Goal: Information Seeking & Learning: Find specific page/section

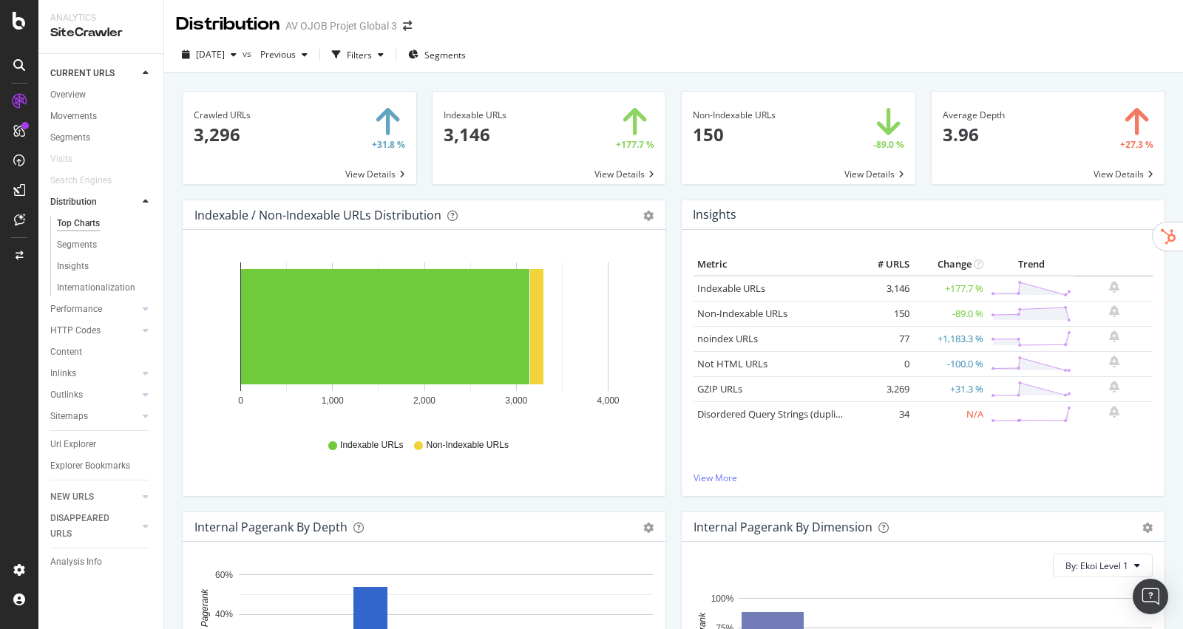
click at [13, 25] on icon at bounding box center [19, 21] width 13 height 18
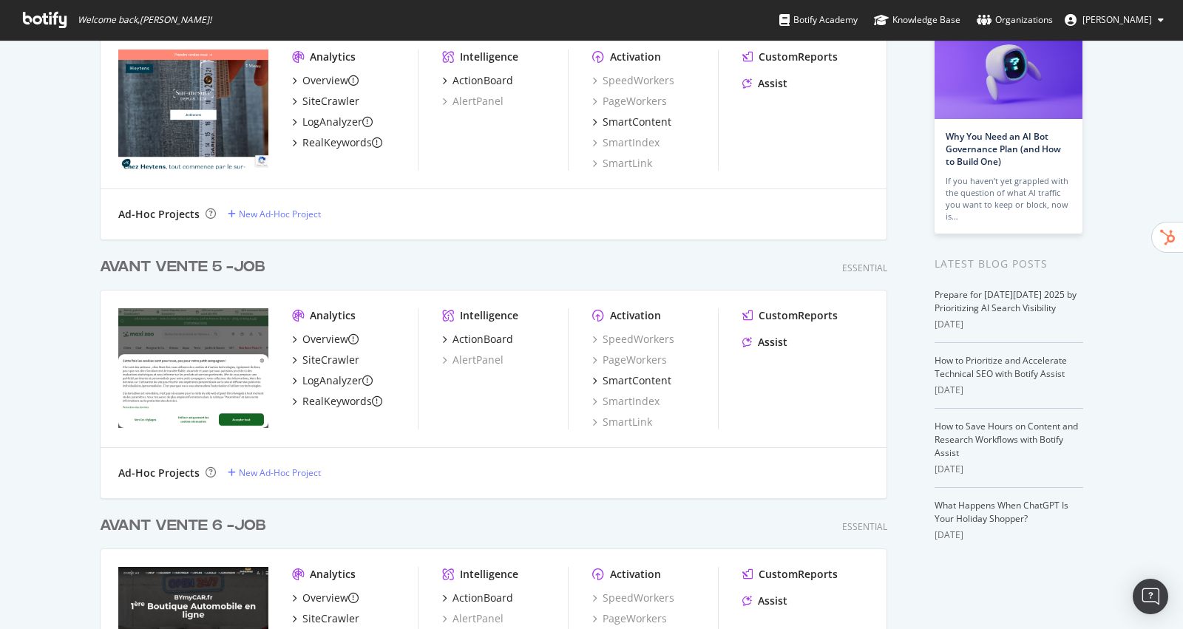
scroll to position [263, 0]
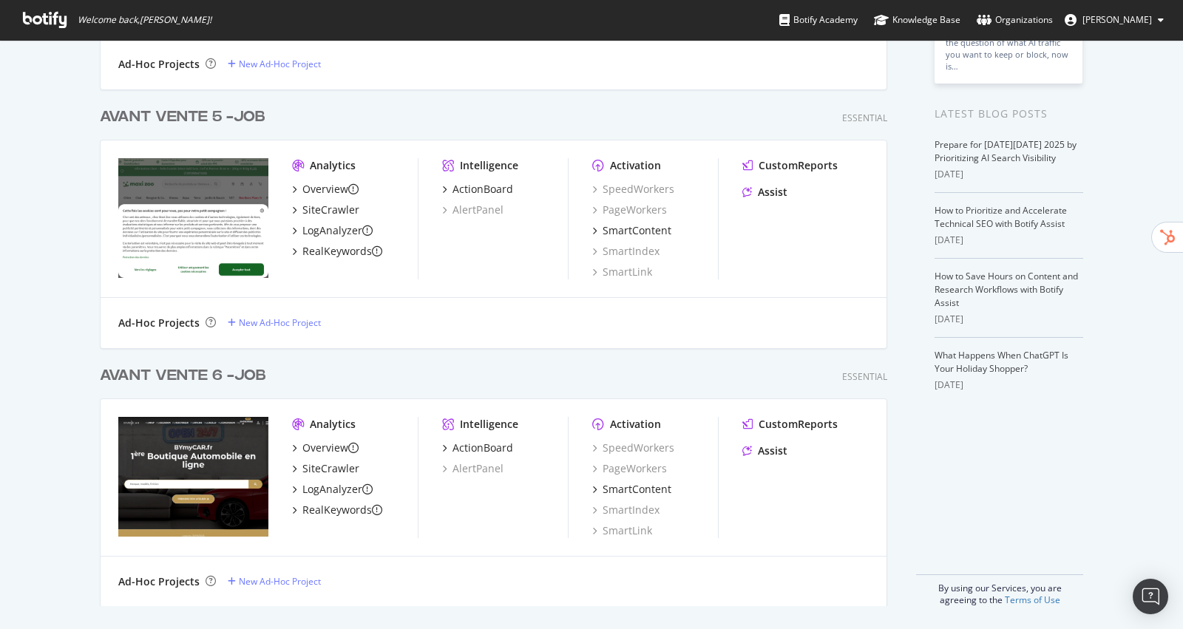
type input "job"
click at [195, 377] on div "AVANT VENTE 6 - JOB" at bounding box center [183, 375] width 166 height 21
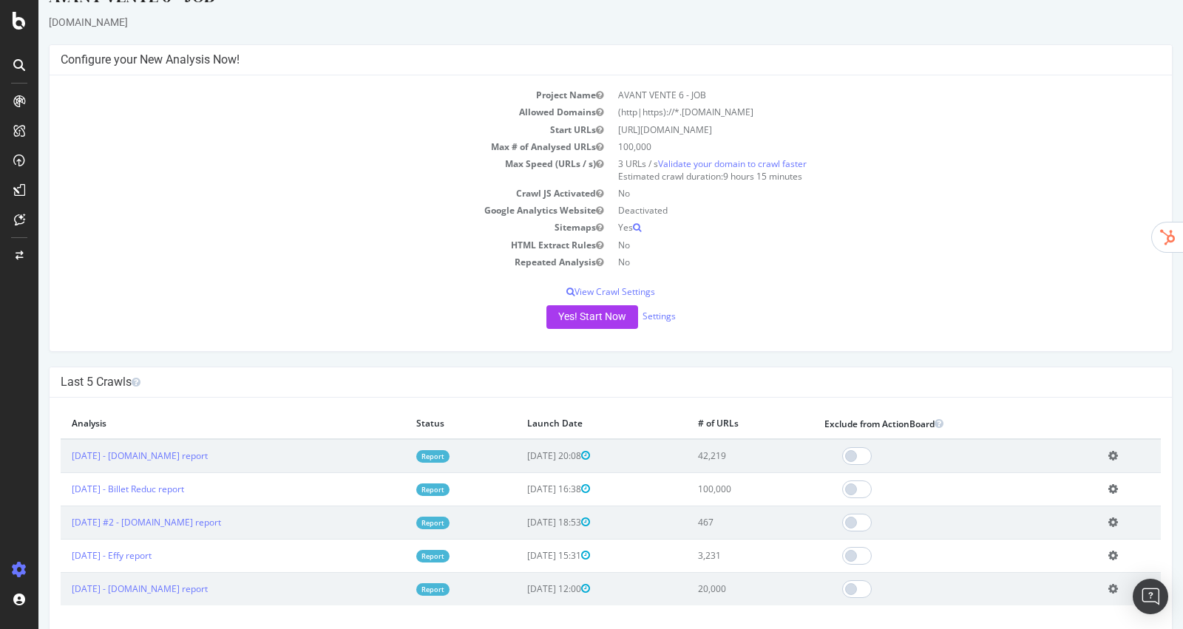
scroll to position [43, 0]
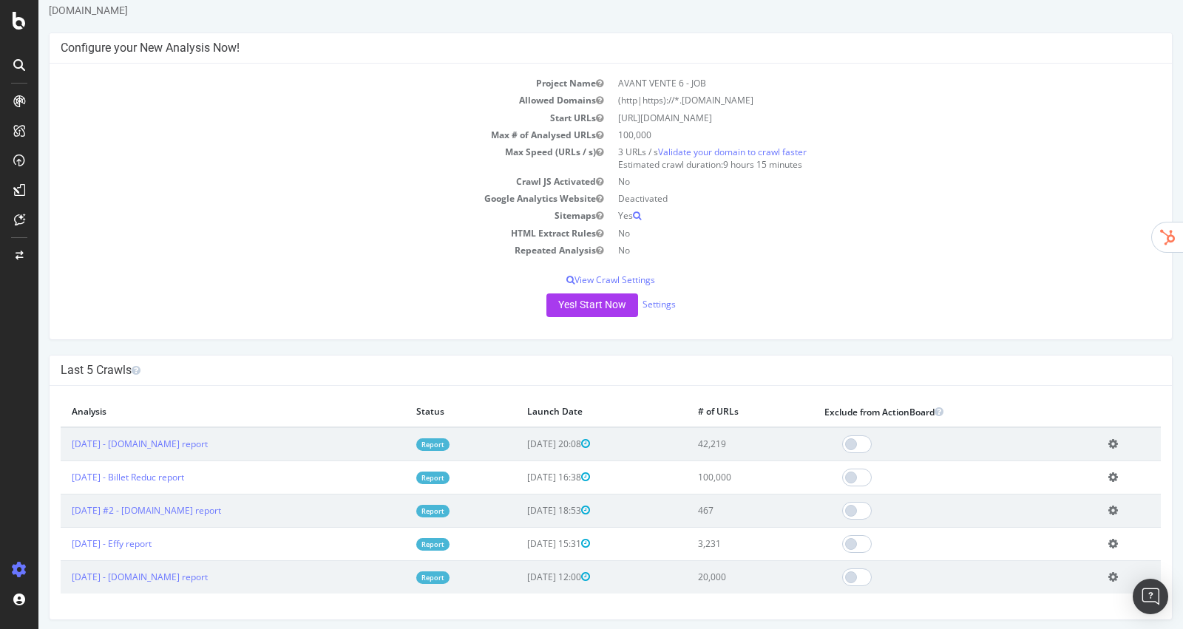
click at [450, 478] on link "Report" at bounding box center [432, 478] width 33 height 13
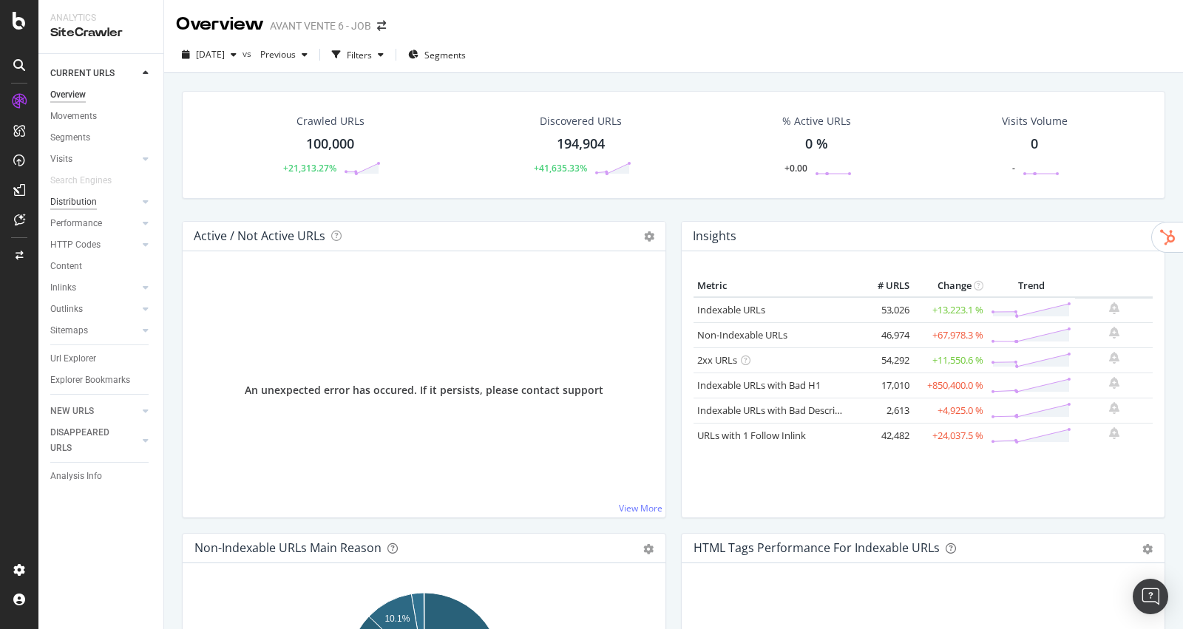
click at [81, 203] on div "Distribution" at bounding box center [73, 202] width 47 height 16
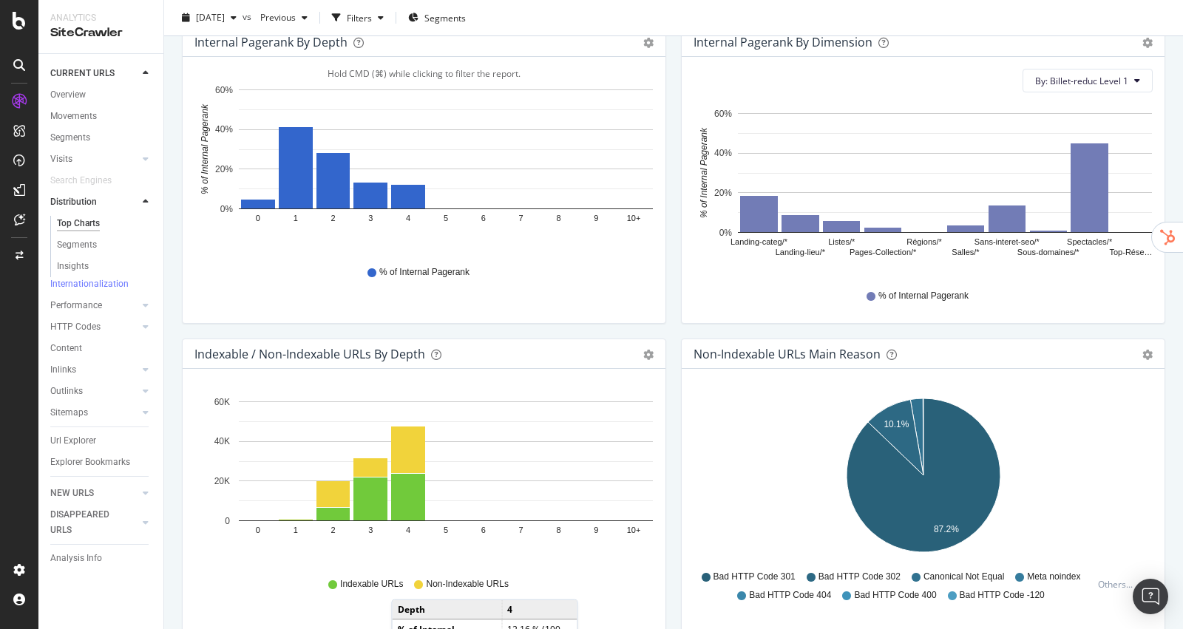
scroll to position [642, 0]
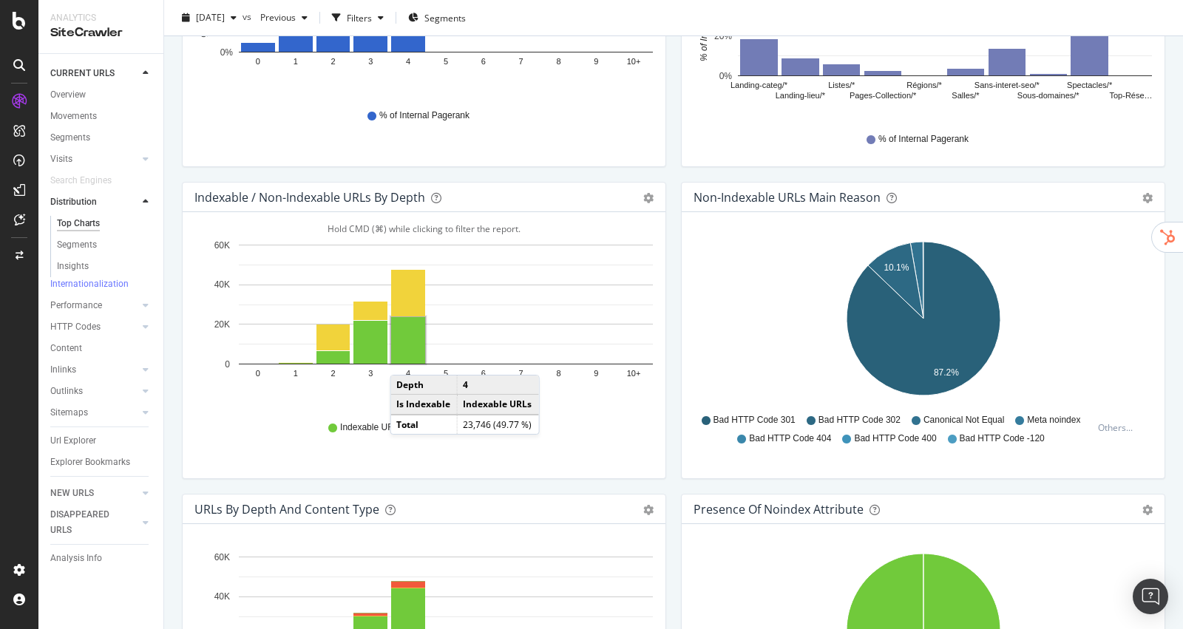
click at [404, 358] on rect "A chart." at bounding box center [408, 340] width 34 height 47
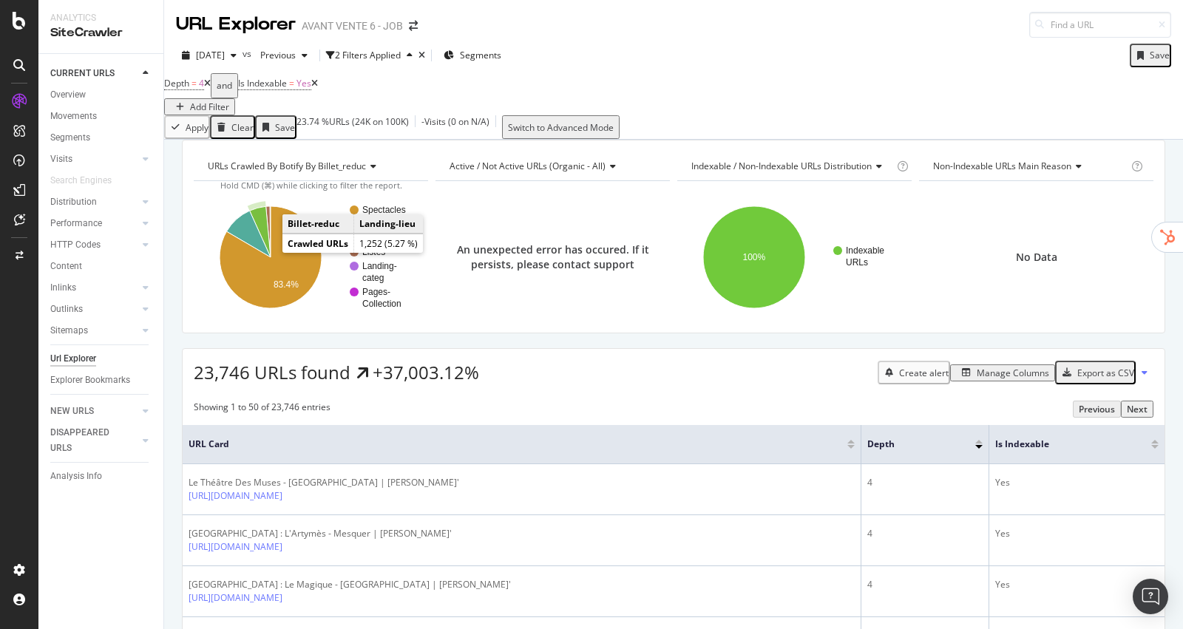
click at [263, 251] on icon "A chart." at bounding box center [260, 231] width 21 height 51
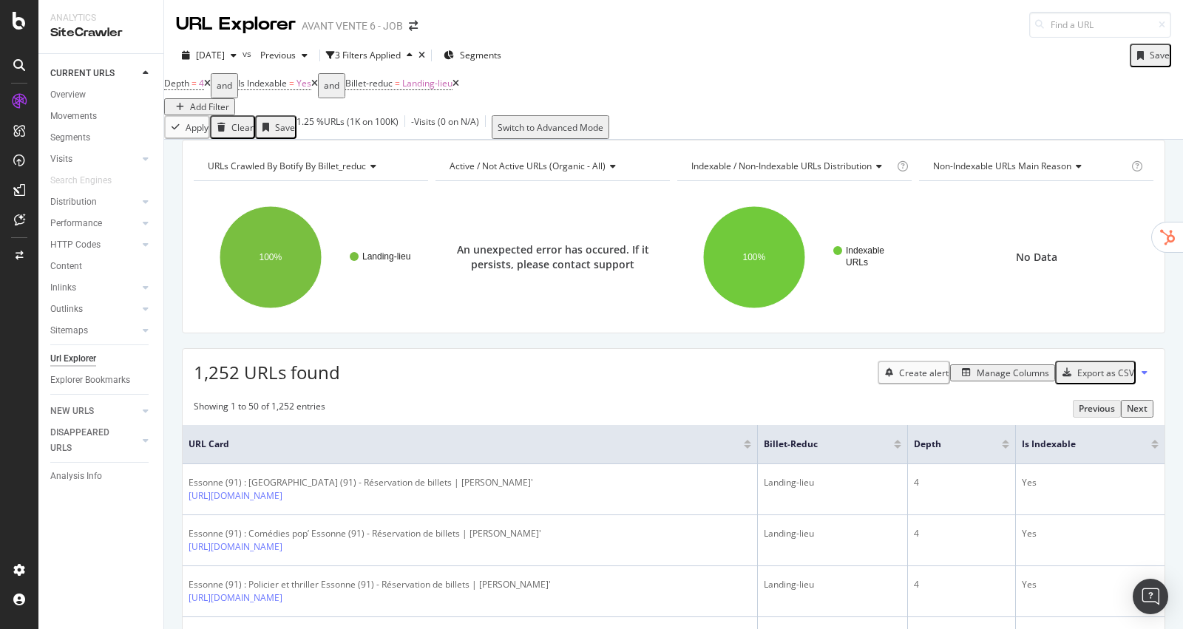
click at [229, 101] on div "Add Filter" at bounding box center [209, 107] width 39 height 13
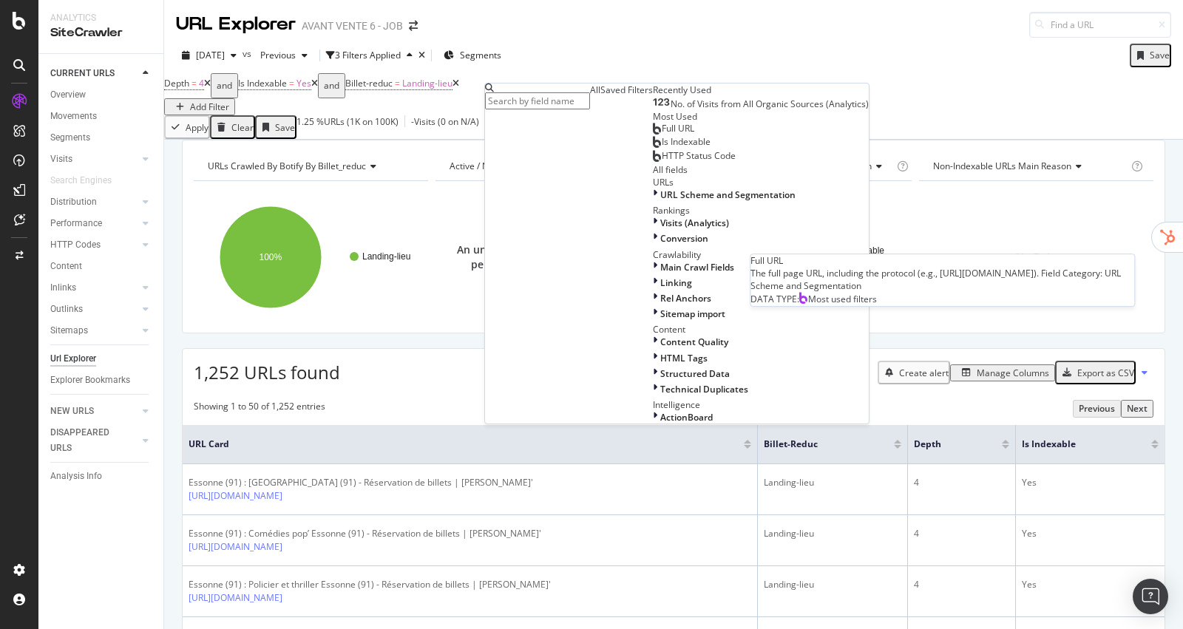
click at [662, 135] on span "Full URL" at bounding box center [678, 128] width 33 height 13
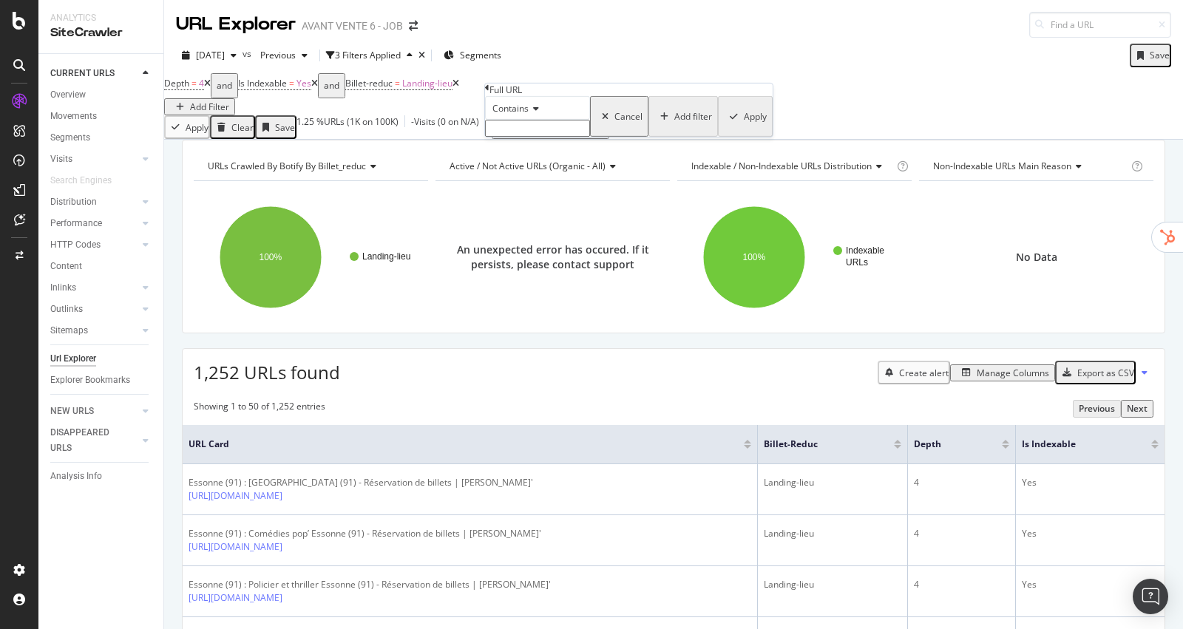
click at [546, 137] on input "text" at bounding box center [537, 128] width 105 height 17
type input "[GEOGRAPHIC_DATA]"
click at [744, 127] on div "Apply" at bounding box center [755, 121] width 23 height 13
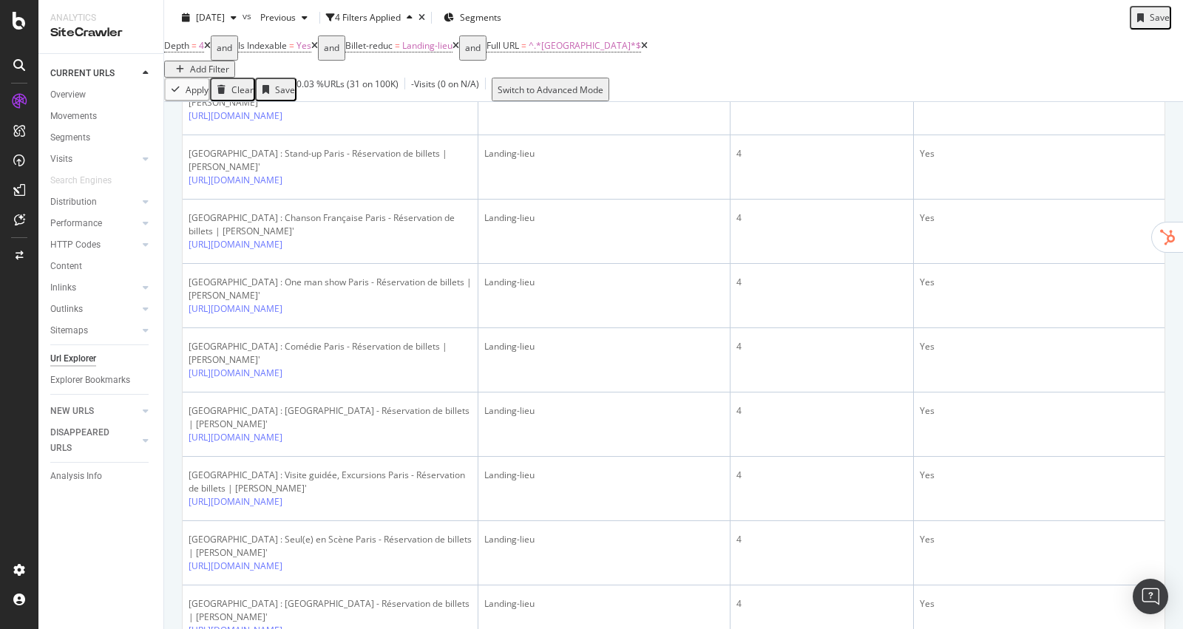
scroll to position [626, 0]
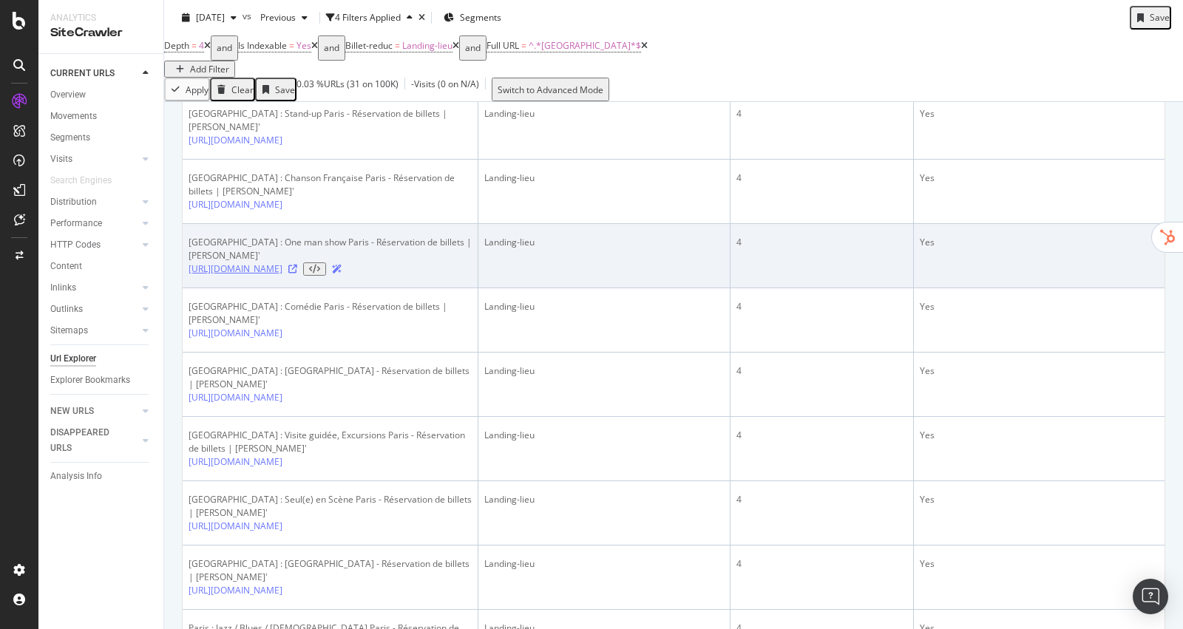
drag, startPoint x: 186, startPoint y: 356, endPoint x: 406, endPoint y: 358, distance: 220.4
click at [406, 288] on td "[GEOGRAPHIC_DATA] : One man show Paris - Réservation de billets | [PERSON_NAME]…" at bounding box center [331, 256] width 296 height 64
copy link "[URL][DOMAIN_NAME]"
drag, startPoint x: 302, startPoint y: 376, endPoint x: 185, endPoint y: 357, distance: 119.0
click at [185, 288] on td "[GEOGRAPHIC_DATA] : One man show Paris - Réservation de billets | [PERSON_NAME]…" at bounding box center [331, 256] width 296 height 64
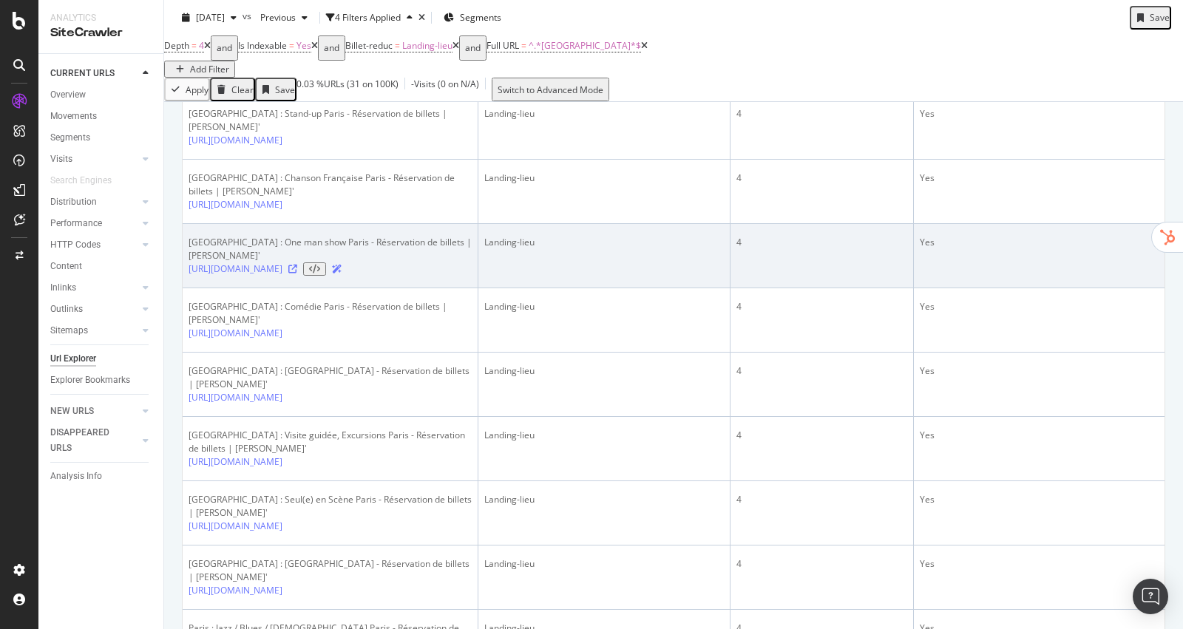
drag, startPoint x: 183, startPoint y: 356, endPoint x: 288, endPoint y: 382, distance: 108.0
click at [288, 288] on td "[GEOGRAPHIC_DATA] : One man show Paris - Réservation de billets | [PERSON_NAME]…" at bounding box center [331, 256] width 296 height 64
copy link "[URL][DOMAIN_NAME]"
